Goal: Task Accomplishment & Management: Use online tool/utility

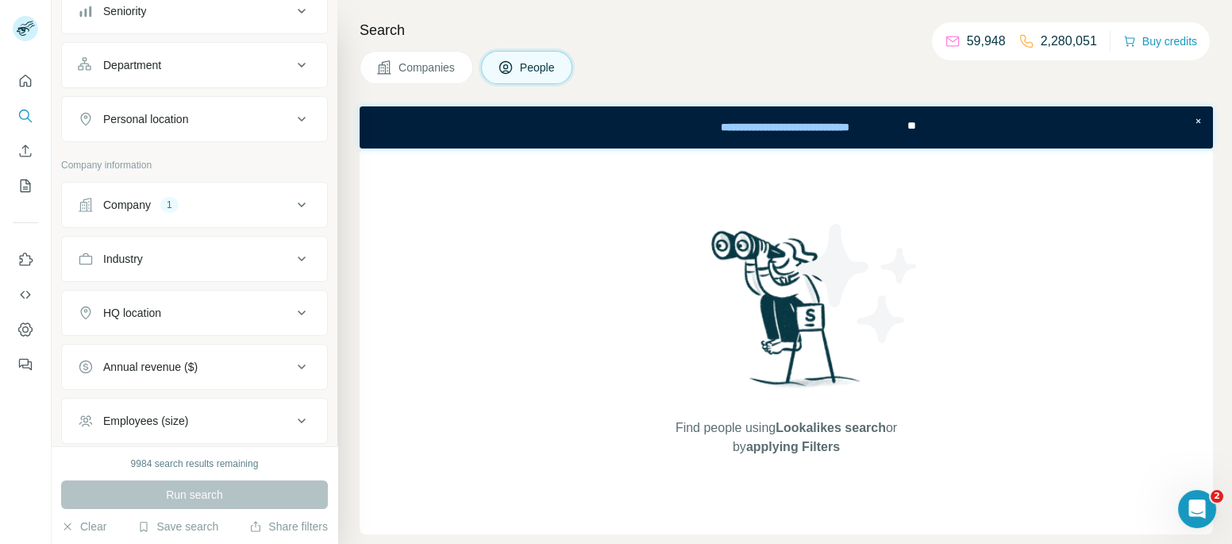
scroll to position [194, 0]
click at [237, 188] on button "Company 1" at bounding box center [194, 203] width 265 height 38
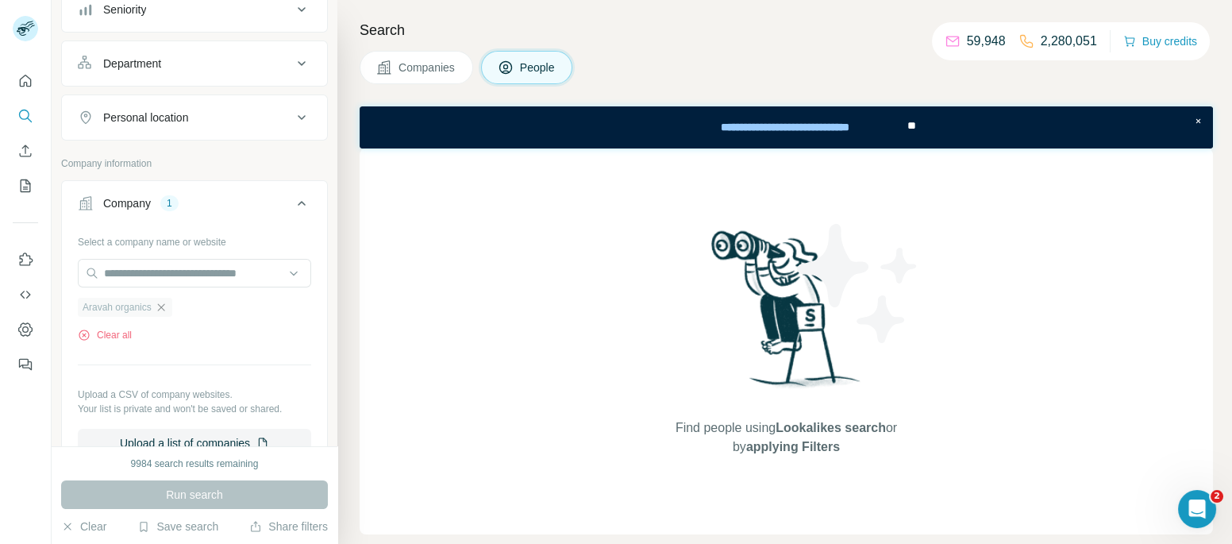
click at [164, 306] on icon "button" at bounding box center [160, 306] width 7 height 7
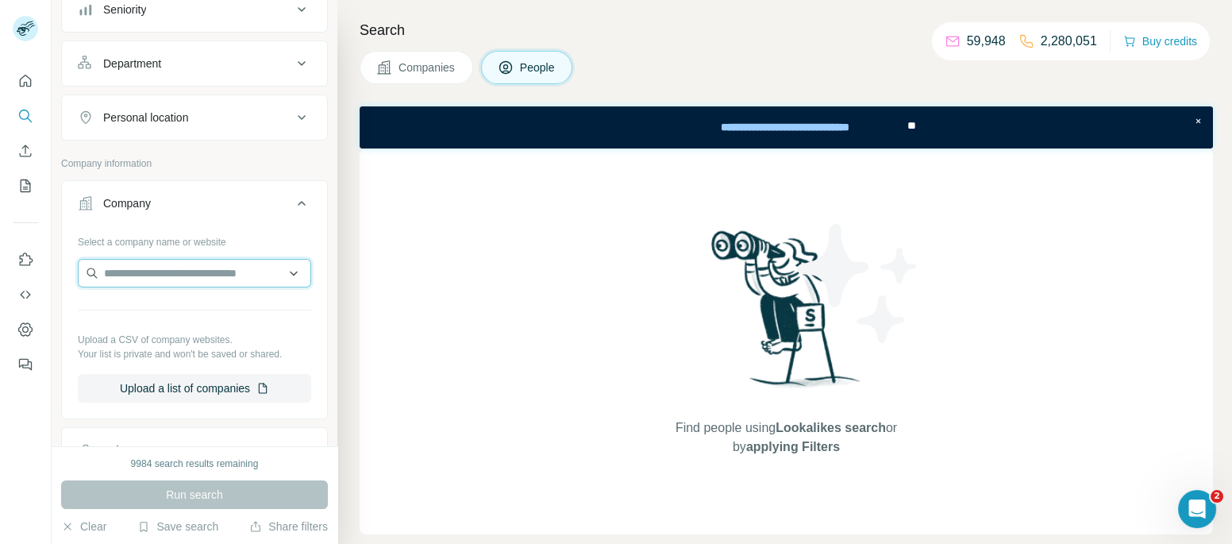
click at [196, 265] on input "text" at bounding box center [194, 273] width 233 height 29
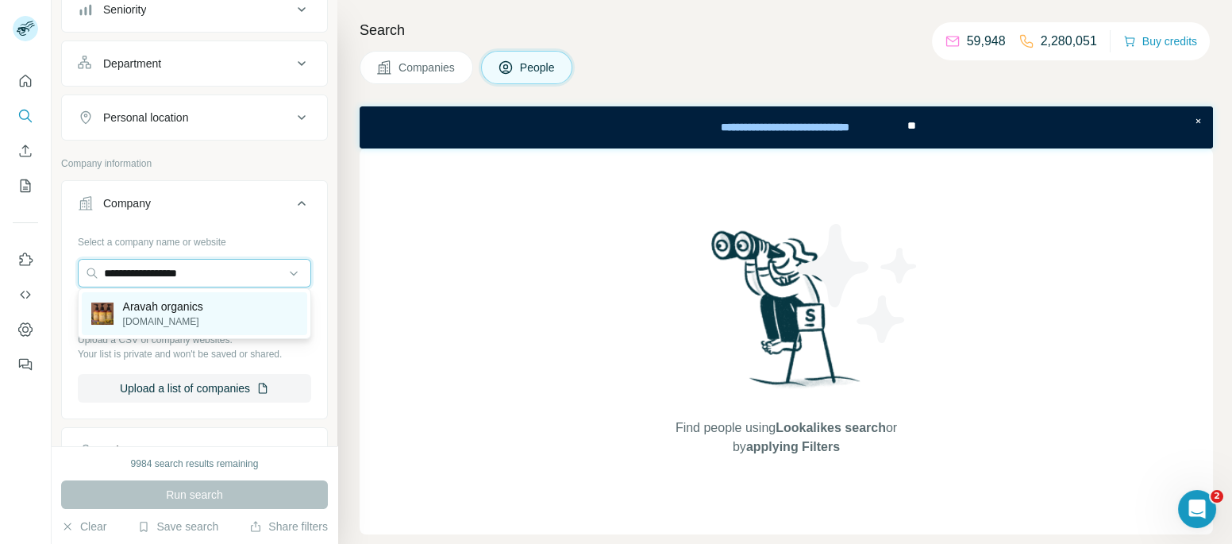
type input "**********"
click at [183, 310] on p "Aravah organics" at bounding box center [163, 306] width 80 height 16
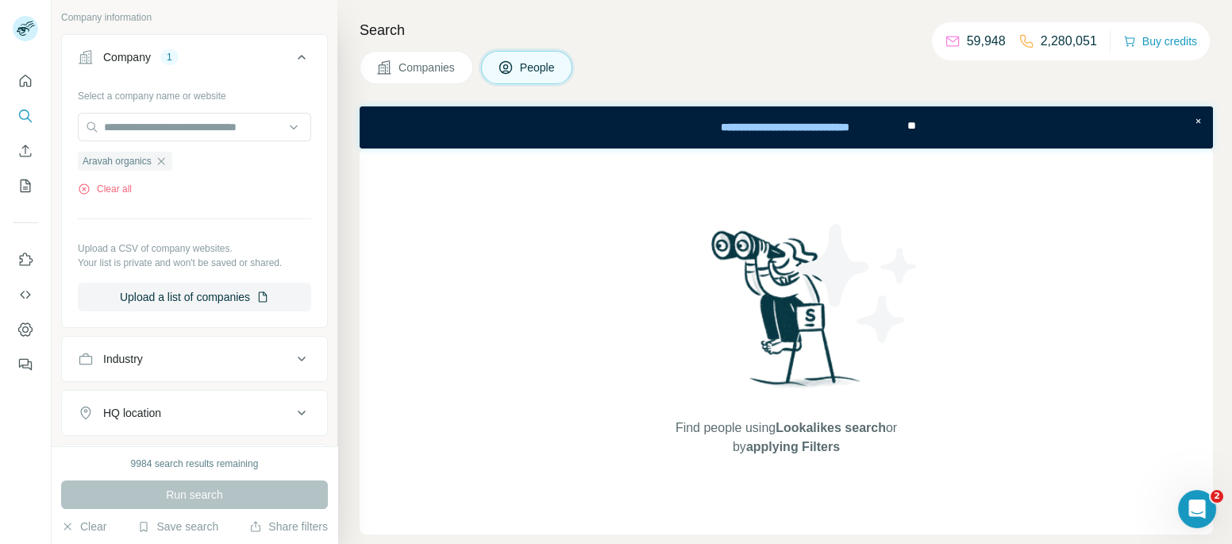
scroll to position [700, 0]
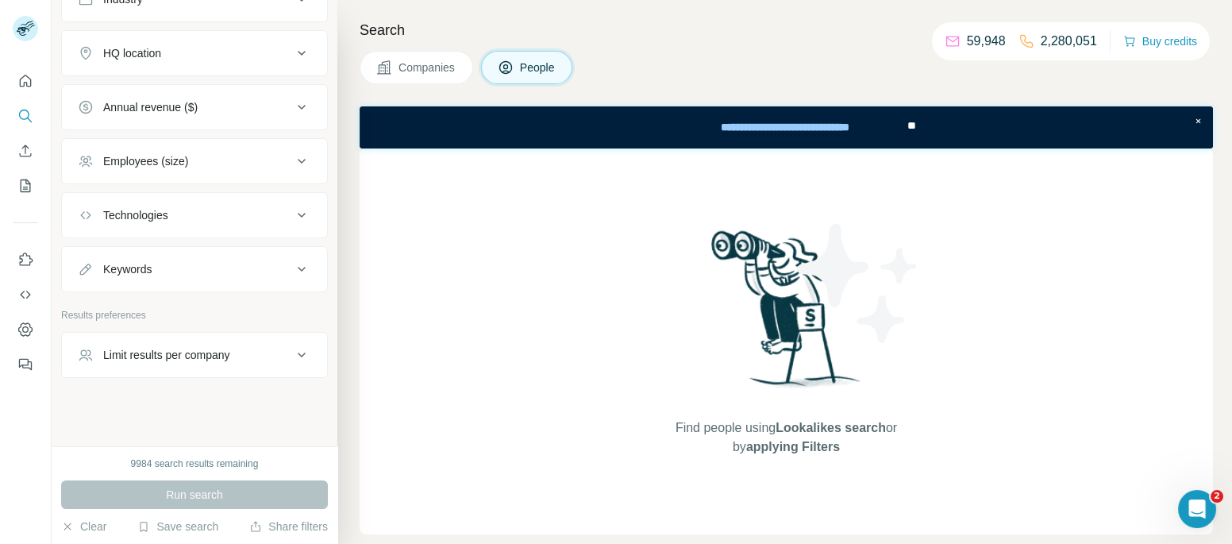
click at [181, 496] on div "Run search" at bounding box center [194, 494] width 267 height 29
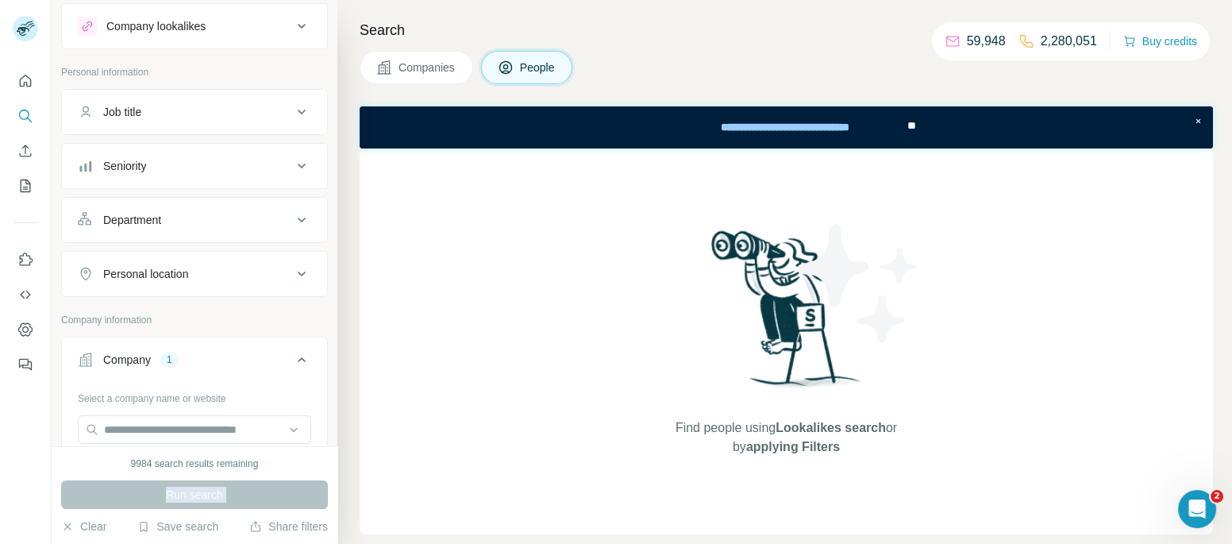
scroll to position [0, 0]
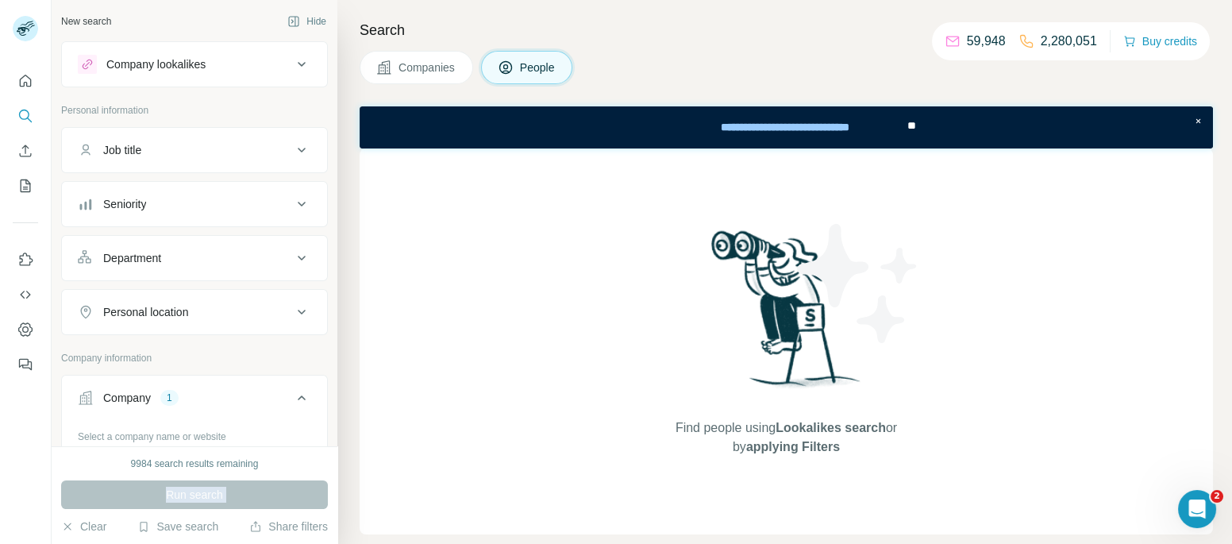
click at [144, 67] on div "Company lookalikes" at bounding box center [155, 64] width 99 height 16
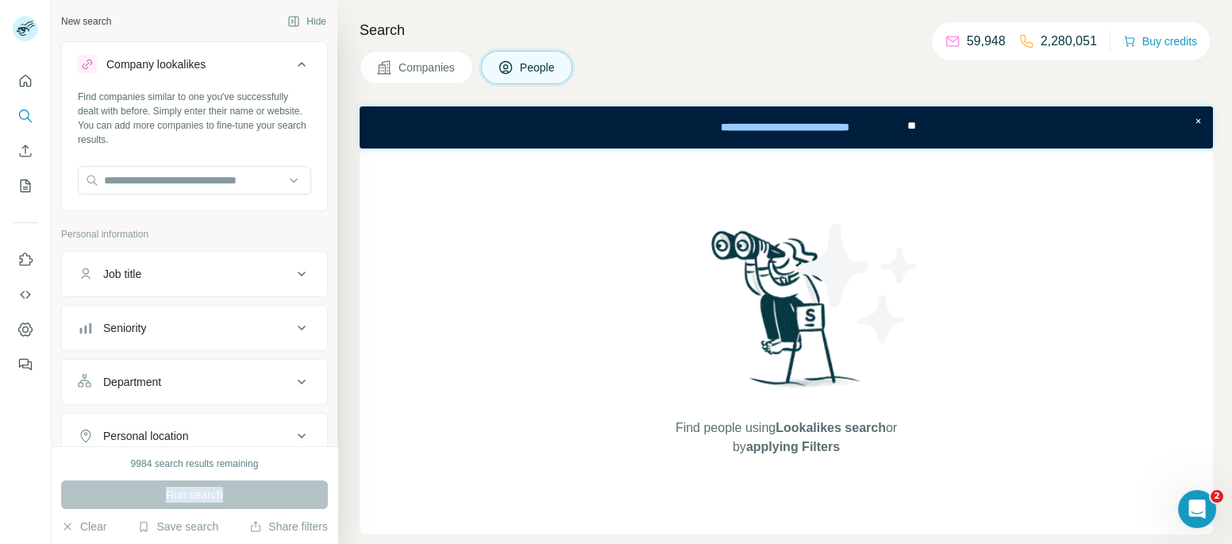
click at [144, 67] on div "Company lookalikes" at bounding box center [155, 64] width 99 height 16
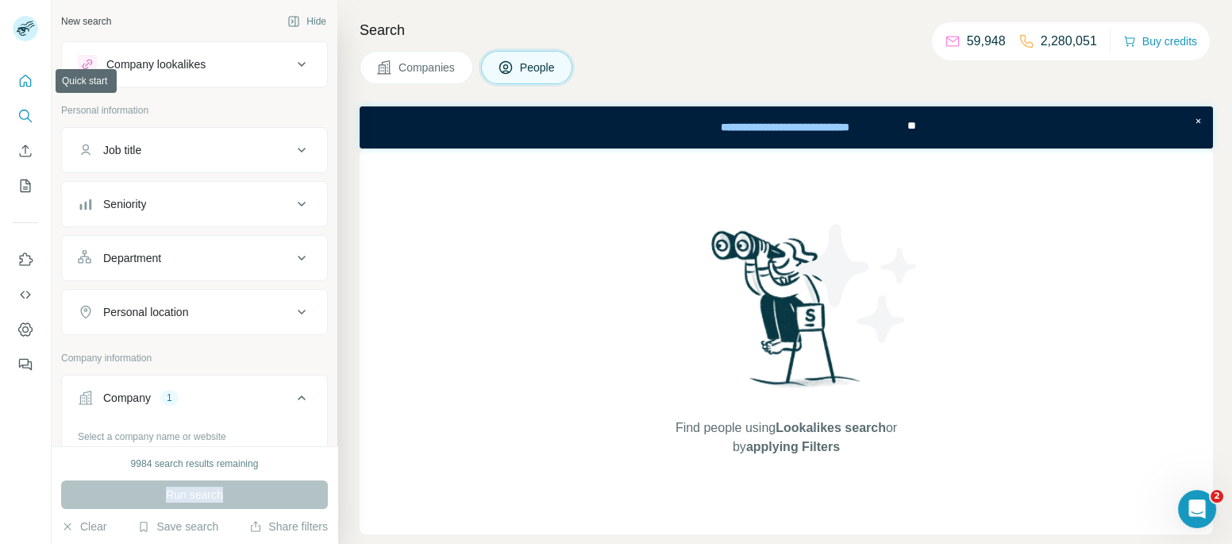
click at [25, 74] on icon "Quick start" at bounding box center [25, 81] width 16 height 16
click at [28, 93] on button "Quick start" at bounding box center [25, 81] width 25 height 29
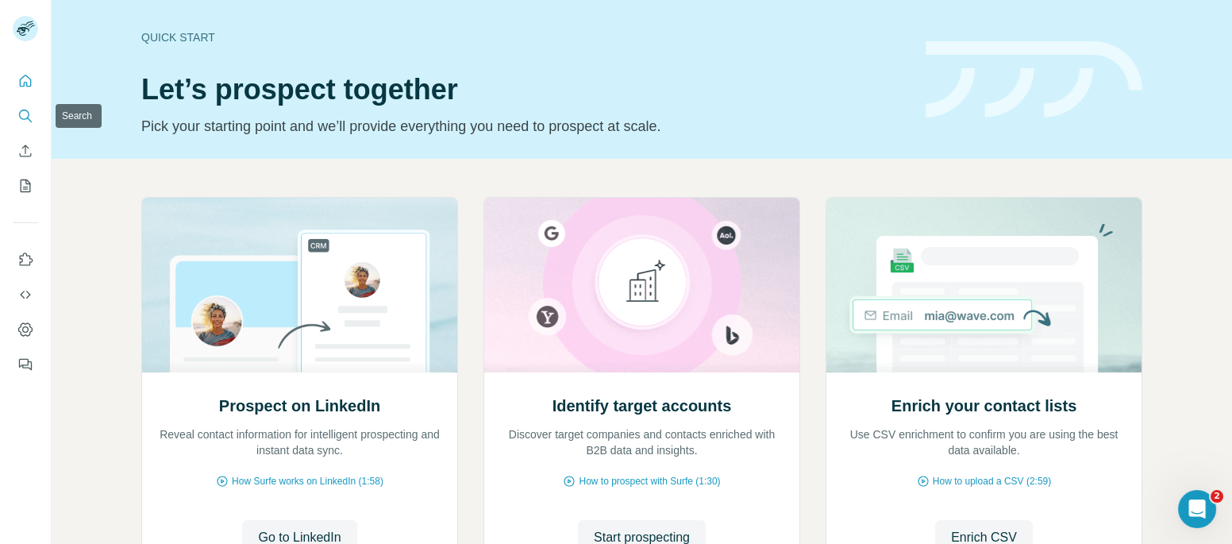
click at [29, 121] on icon "Search" at bounding box center [25, 116] width 16 height 16
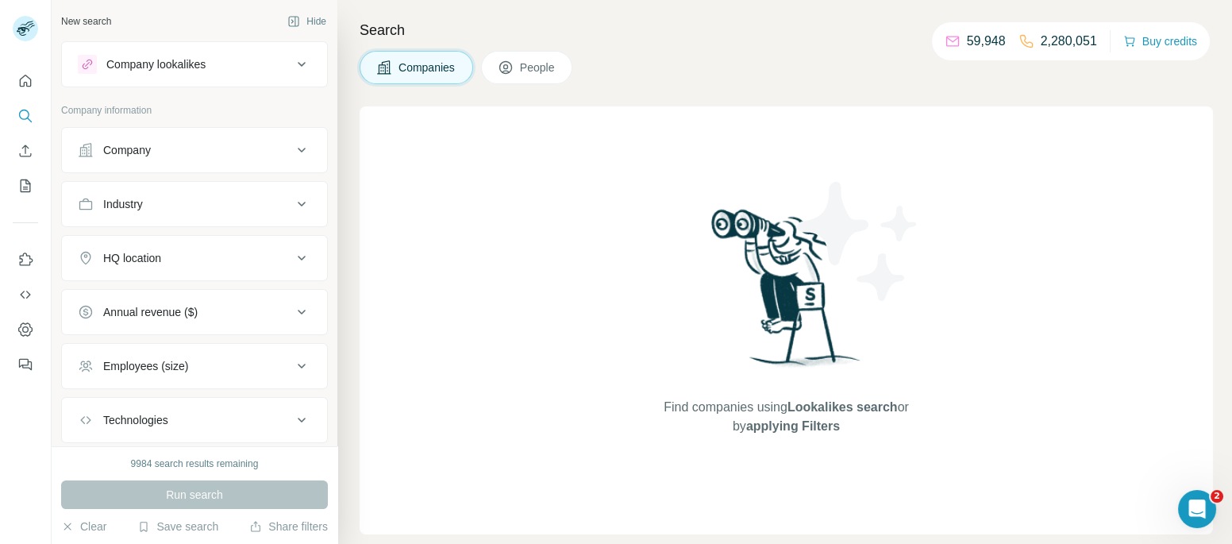
click at [181, 164] on button "Company" at bounding box center [194, 150] width 265 height 38
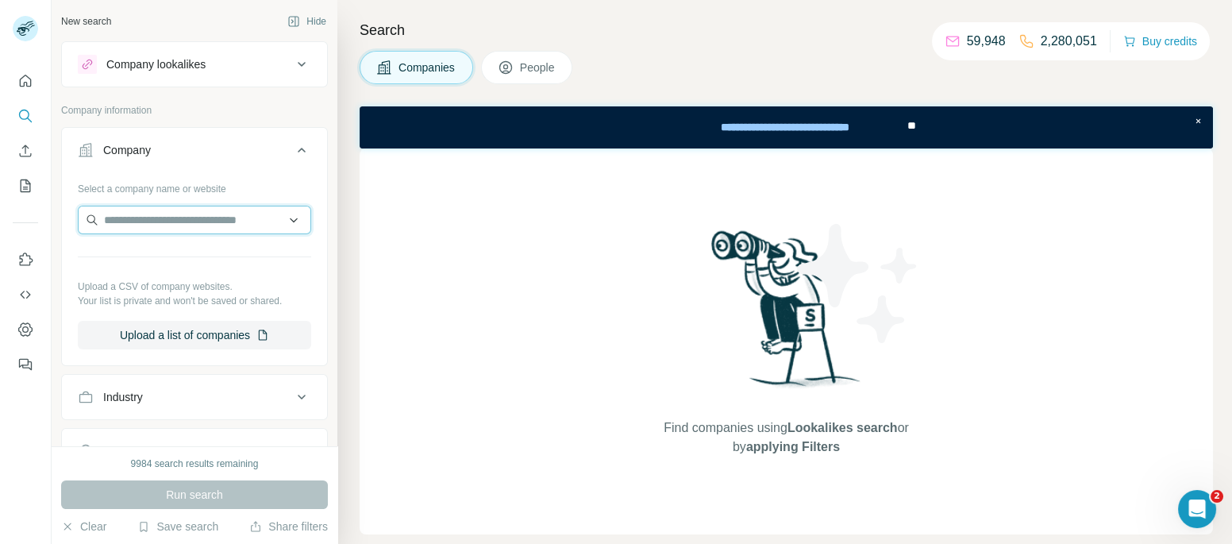
click at [207, 215] on input "text" at bounding box center [194, 220] width 233 height 29
paste input "**********"
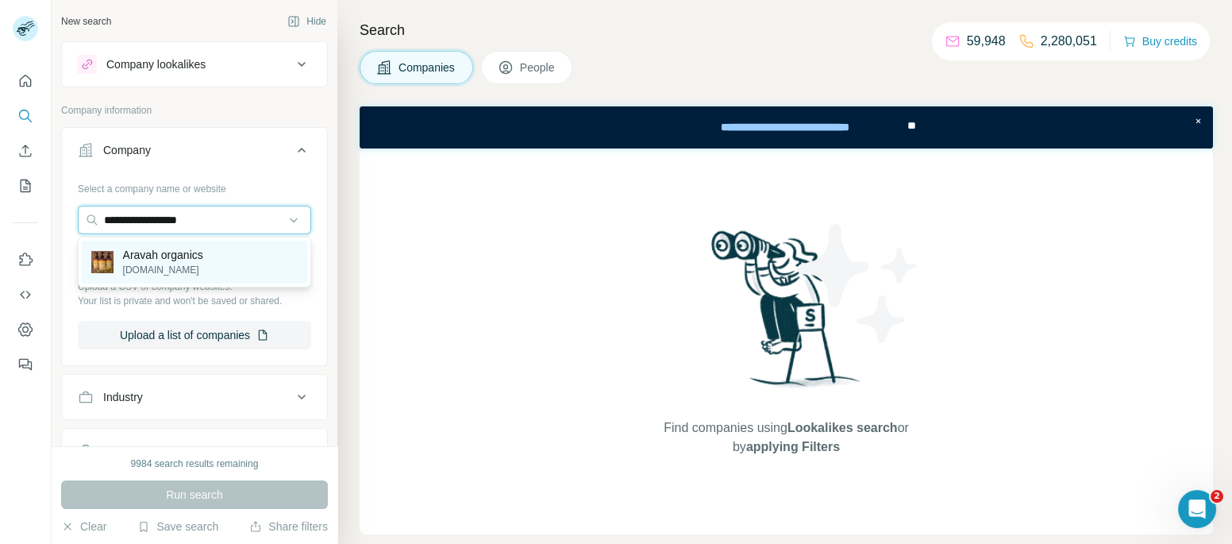
type input "**********"
click at [213, 254] on div "Aravah organics [DOMAIN_NAME]" at bounding box center [194, 262] width 225 height 43
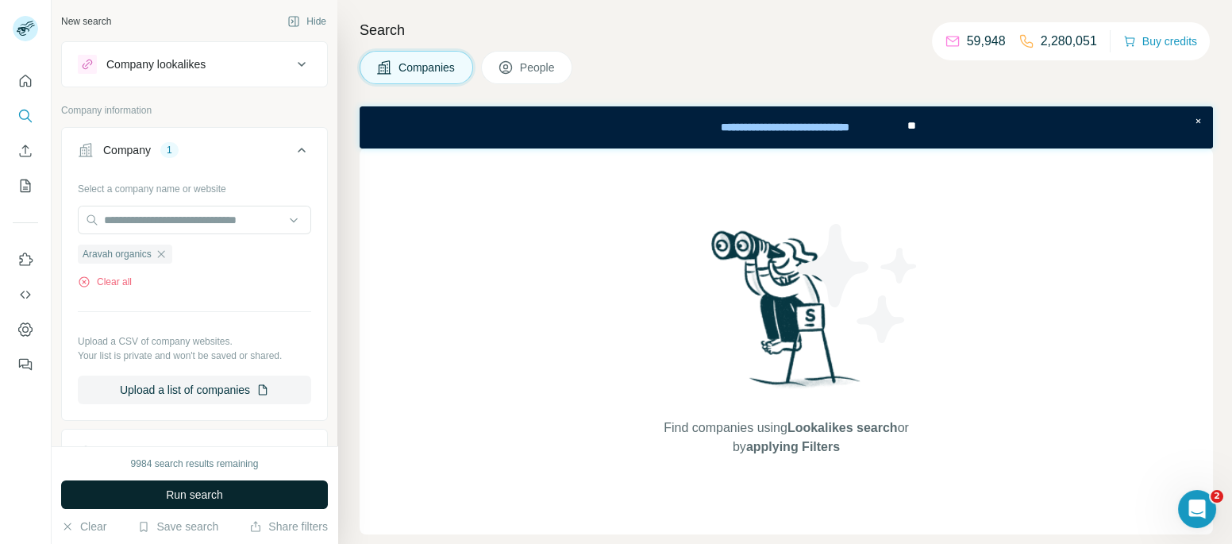
click at [171, 487] on span "Run search" at bounding box center [194, 495] width 57 height 16
